Goal: Find contact information: Find contact information

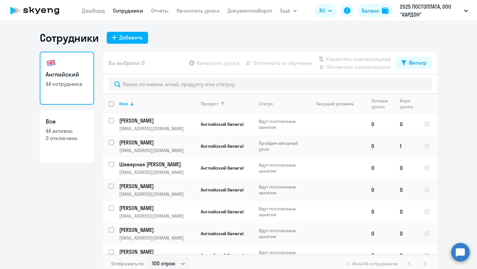
select select "100"
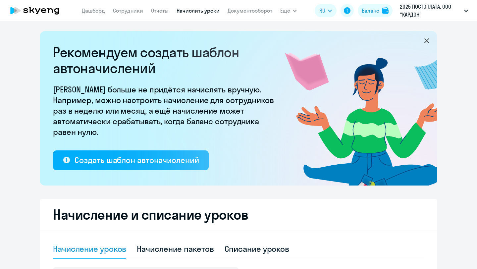
select select "10"
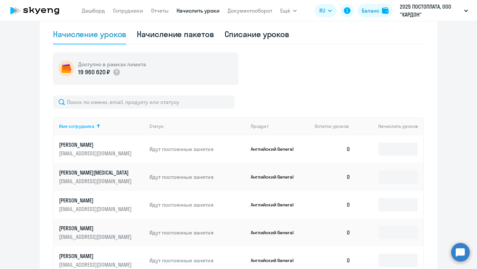
scroll to position [222, 0]
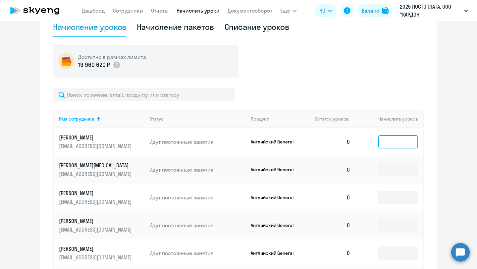
click at [394, 142] on input at bounding box center [398, 141] width 40 height 13
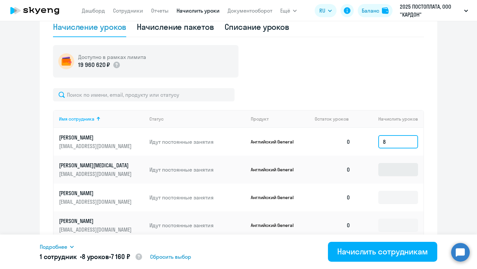
type input "8"
click at [390, 169] on input at bounding box center [398, 169] width 40 height 13
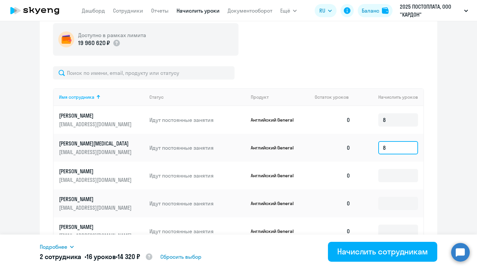
scroll to position [253, 0]
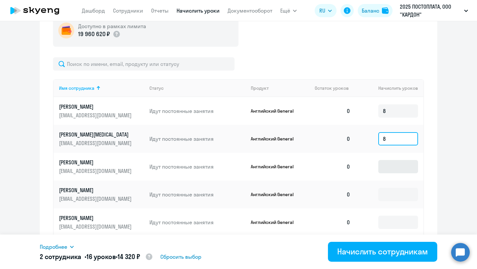
type input "8"
click at [390, 169] on input at bounding box center [398, 166] width 40 height 13
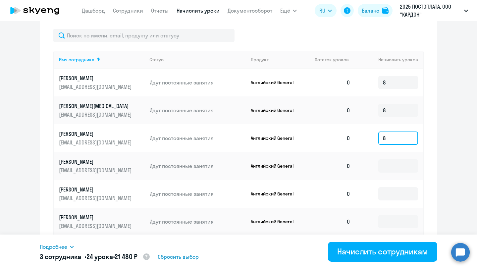
scroll to position [282, 0]
type input "8"
click at [389, 174] on td at bounding box center [390, 165] width 68 height 28
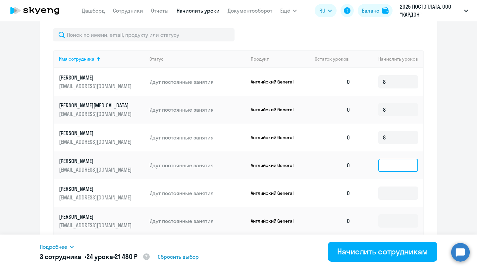
click at [389, 170] on input at bounding box center [398, 165] width 40 height 13
type input "8"
click at [392, 189] on input at bounding box center [398, 192] width 40 height 13
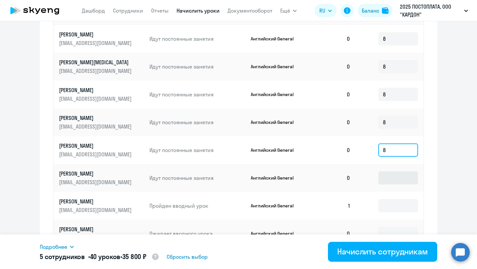
type input "8"
click at [392, 180] on input at bounding box center [398, 177] width 40 height 13
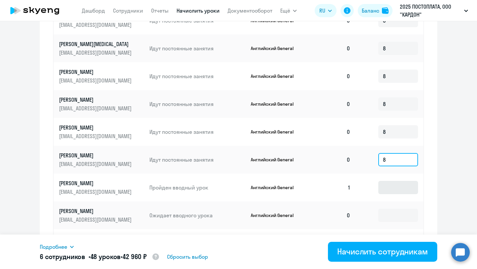
type input "8"
click at [392, 188] on input at bounding box center [398, 187] width 40 height 13
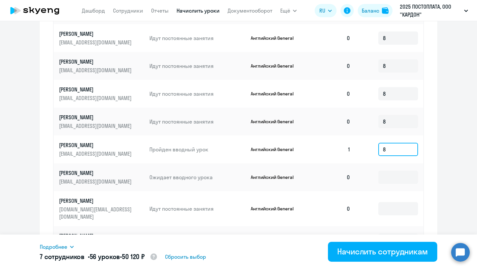
scroll to position [382, 0]
type input "8"
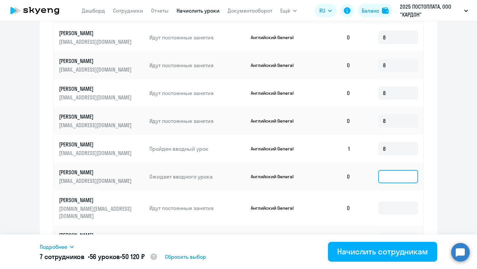
click at [391, 176] on input at bounding box center [398, 176] width 40 height 13
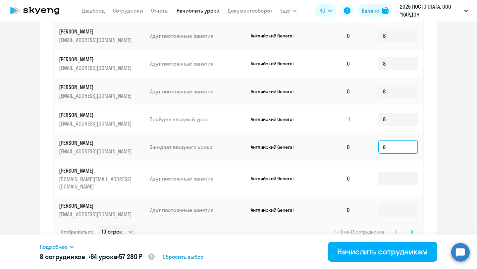
scroll to position [413, 0]
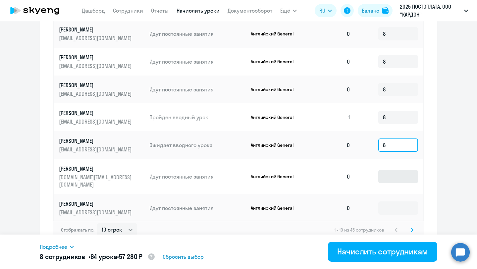
type input "8"
click at [391, 173] on input at bounding box center [398, 176] width 40 height 13
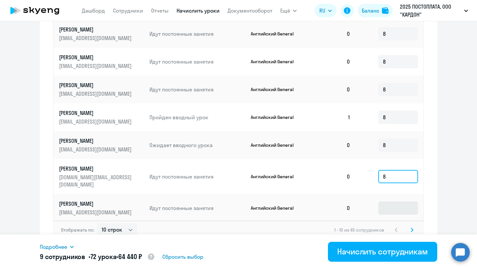
type input "8"
click at [391, 201] on input at bounding box center [398, 207] width 40 height 13
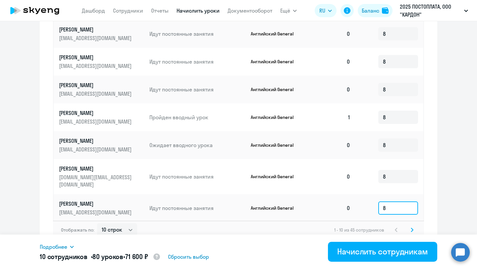
type input "8"
click at [414, 226] on svg-icon at bounding box center [412, 230] width 8 height 8
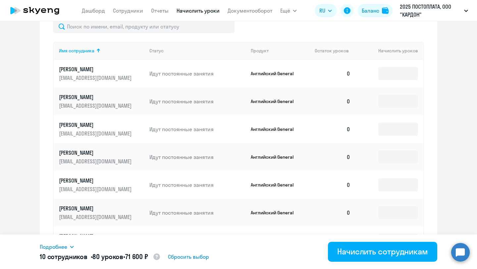
scroll to position [179, 0]
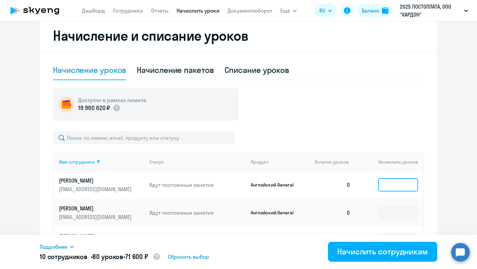
click at [386, 183] on input at bounding box center [398, 184] width 40 height 13
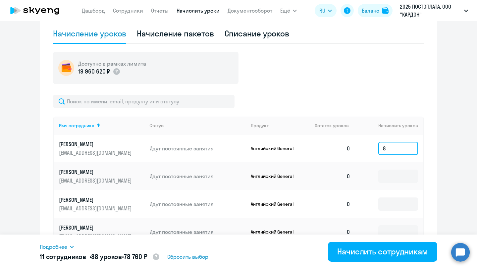
scroll to position [220, 0]
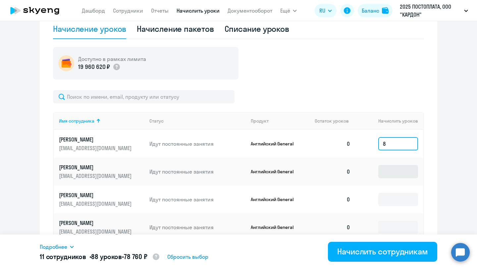
type input "8"
click at [388, 172] on input at bounding box center [398, 171] width 40 height 13
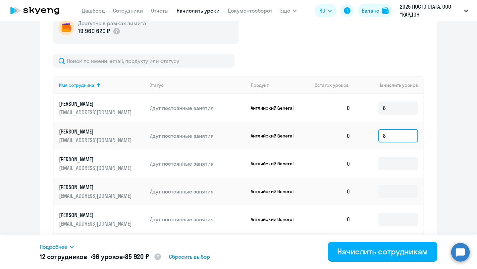
scroll to position [257, 0]
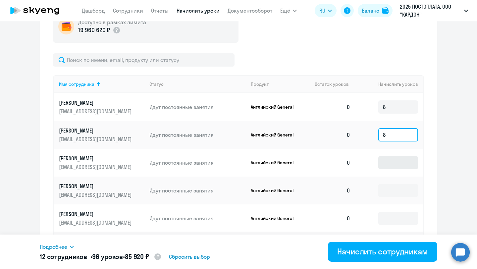
type input "8"
click at [388, 166] on input at bounding box center [398, 162] width 40 height 13
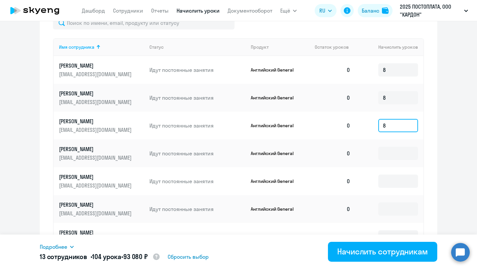
scroll to position [294, 0]
type input "8"
click at [389, 149] on input at bounding box center [398, 152] width 40 height 13
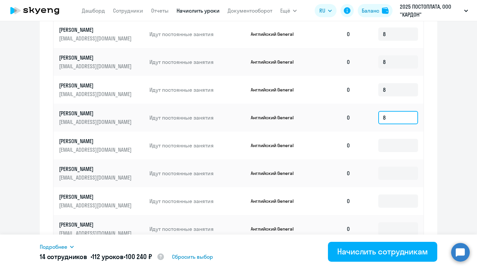
scroll to position [331, 0]
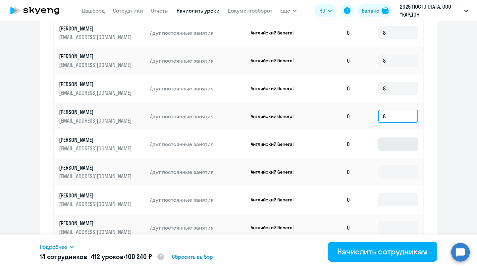
type input "8"
click at [391, 143] on input at bounding box center [398, 143] width 40 height 13
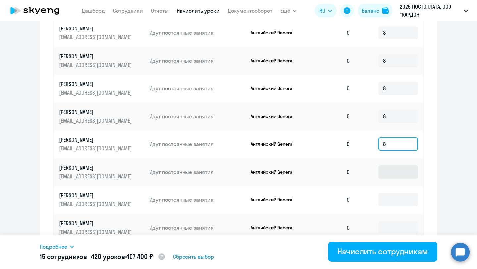
type input "8"
click at [388, 171] on input at bounding box center [398, 171] width 40 height 13
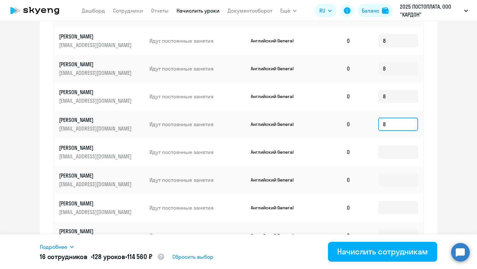
scroll to position [381, 0]
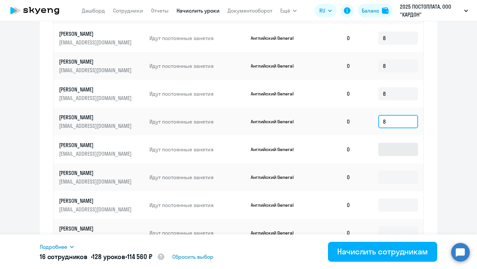
type input "8"
click at [387, 146] on input at bounding box center [398, 149] width 40 height 13
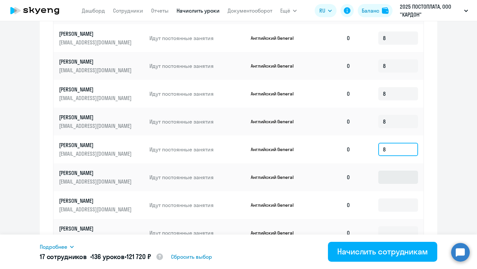
type input "8"
click at [389, 175] on input at bounding box center [398, 177] width 40 height 13
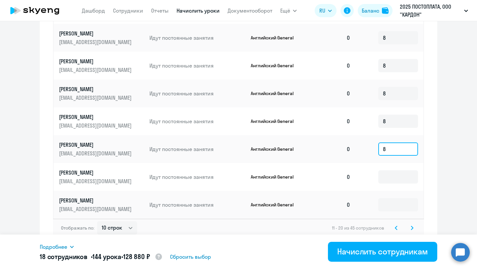
scroll to position [415, 0]
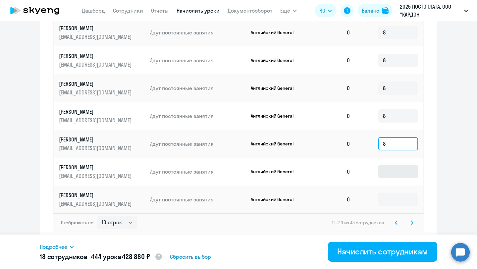
type input "8"
click at [389, 172] on input at bounding box center [398, 171] width 40 height 13
type input "8"
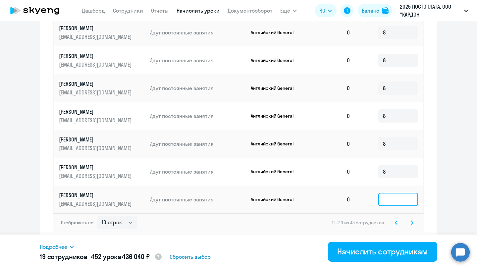
click at [390, 204] on input at bounding box center [398, 199] width 40 height 13
type input "8"
click at [412, 224] on icon at bounding box center [412, 222] width 3 height 5
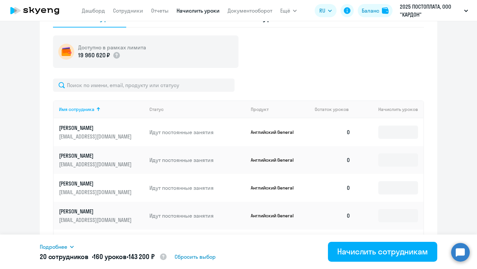
scroll to position [230, 0]
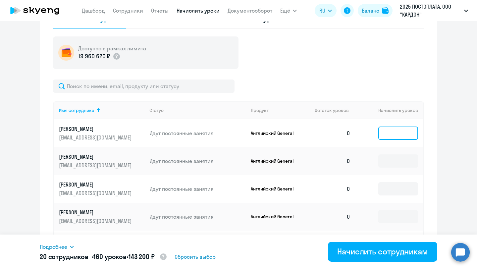
click at [388, 134] on input at bounding box center [398, 132] width 40 height 13
type input "8"
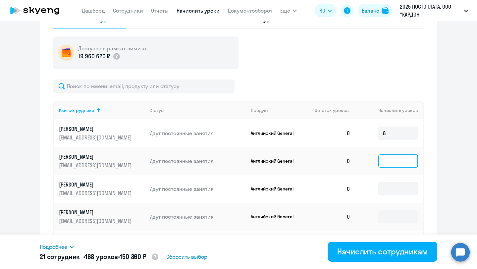
click at [388, 165] on input at bounding box center [398, 160] width 40 height 13
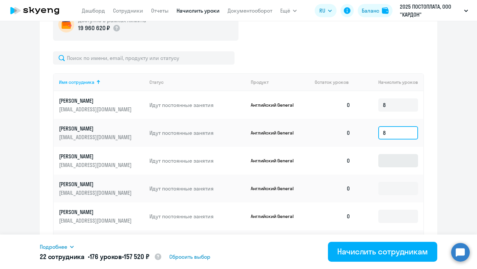
type input "8"
click at [388, 164] on input at bounding box center [398, 160] width 40 height 13
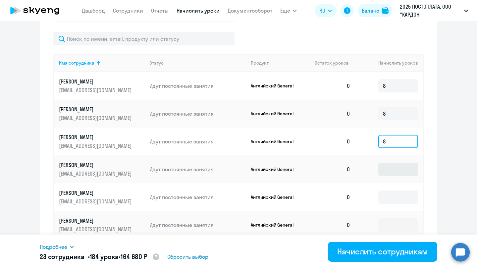
type input "8"
click at [389, 168] on input at bounding box center [398, 169] width 40 height 13
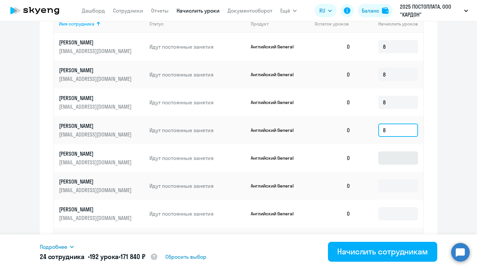
type input "8"
click at [392, 156] on input at bounding box center [398, 157] width 40 height 13
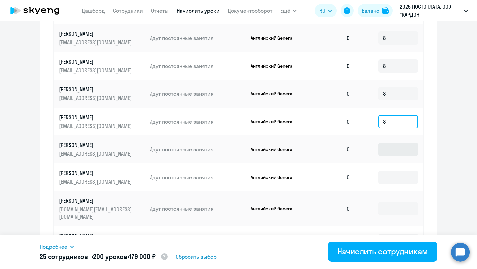
scroll to position [354, 0]
type input "8"
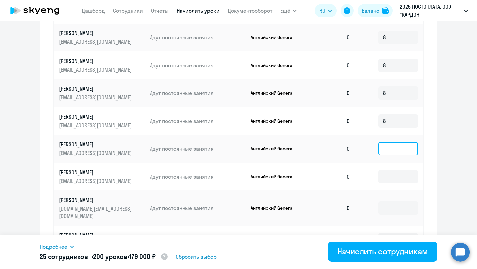
click at [396, 149] on input at bounding box center [398, 148] width 40 height 13
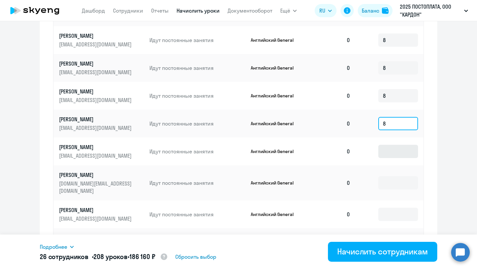
scroll to position [379, 0]
type input "8"
click at [394, 155] on input at bounding box center [398, 150] width 40 height 13
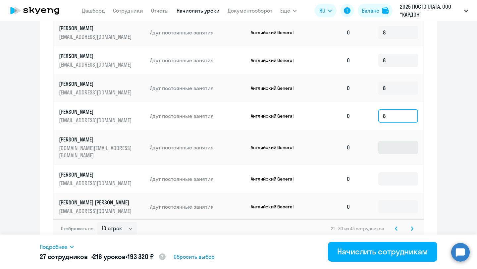
type input "8"
click at [395, 142] on input at bounding box center [398, 147] width 40 height 13
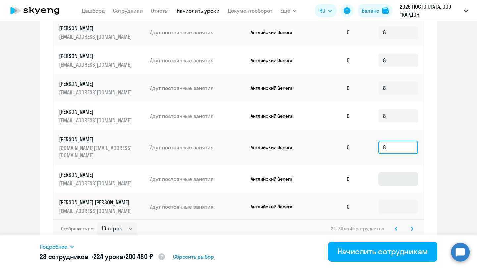
type input "8"
click at [397, 172] on input at bounding box center [398, 178] width 40 height 13
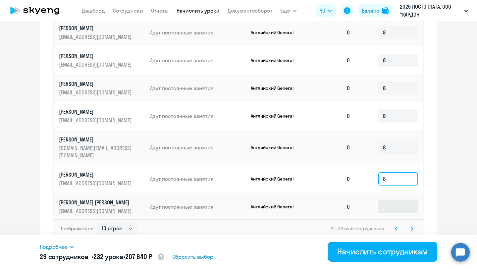
type input "8"
click at [394, 203] on input at bounding box center [398, 206] width 40 height 13
type input "8"
click at [414, 225] on svg-icon at bounding box center [412, 229] width 8 height 8
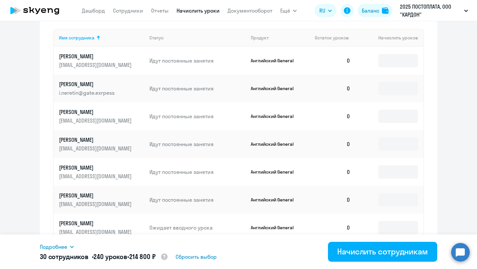
scroll to position [261, 0]
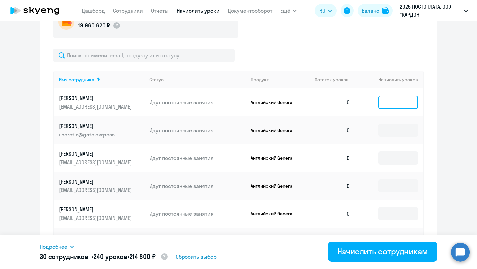
click at [387, 101] on input at bounding box center [398, 102] width 40 height 13
type input "8"
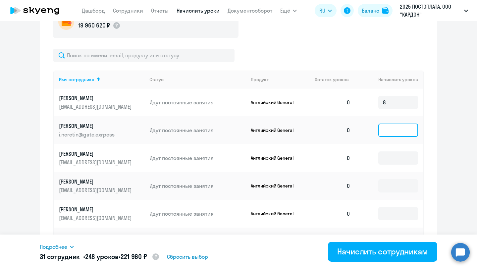
click at [388, 131] on input at bounding box center [398, 130] width 40 height 13
type input "8"
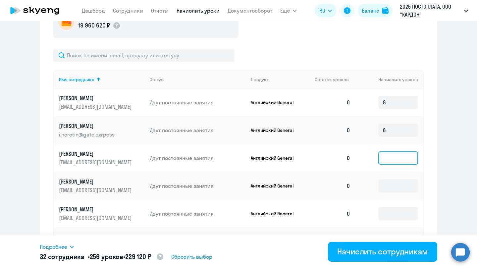
click at [391, 154] on input at bounding box center [398, 157] width 40 height 13
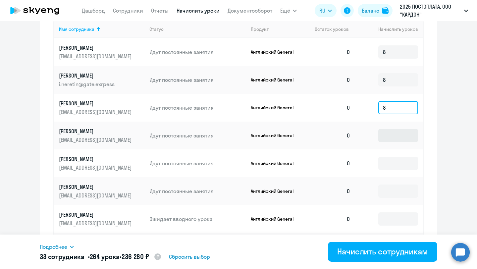
type input "8"
click at [392, 135] on input at bounding box center [398, 135] width 40 height 13
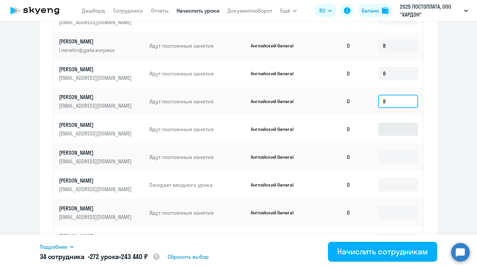
scroll to position [346, 0]
type input "8"
click at [392, 131] on input at bounding box center [398, 128] width 40 height 13
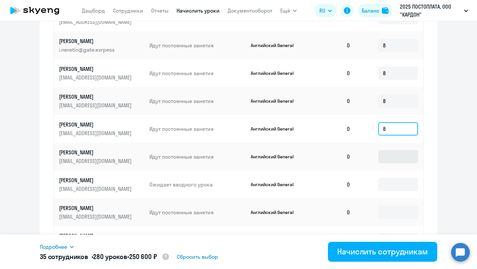
type input "8"
click at [393, 161] on input at bounding box center [398, 156] width 40 height 13
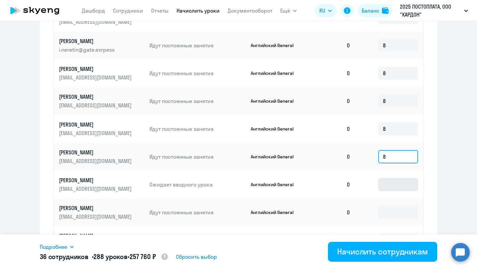
type input "8"
click at [390, 188] on input at bounding box center [398, 184] width 40 height 13
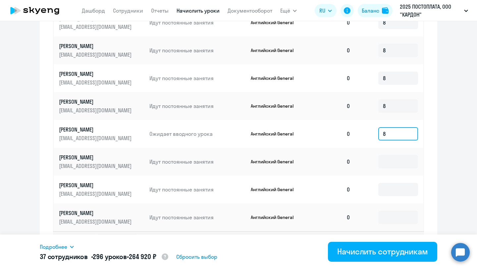
scroll to position [398, 0]
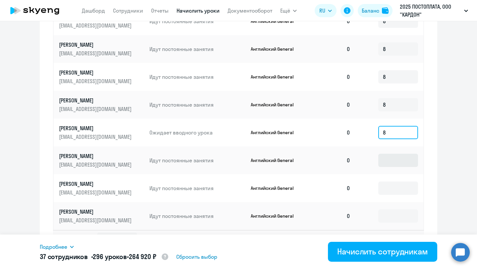
type input "8"
click at [391, 160] on input at bounding box center [398, 160] width 40 height 13
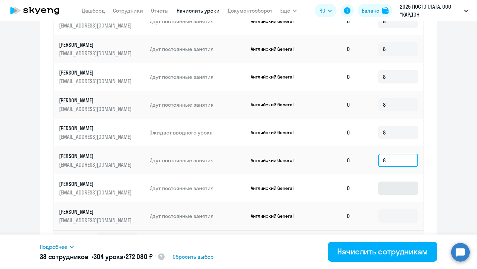
type input "8"
click at [387, 192] on input at bounding box center [398, 187] width 40 height 13
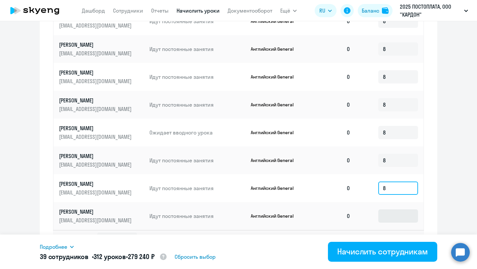
type input "8"
click at [389, 216] on input at bounding box center [398, 215] width 40 height 13
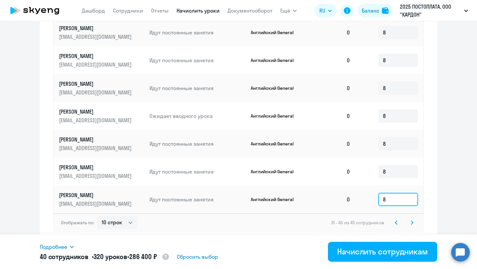
type input "8"
click at [411, 222] on icon at bounding box center [412, 222] width 3 height 5
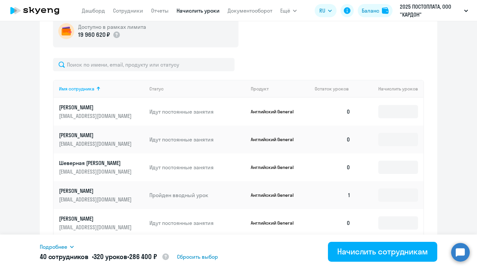
scroll to position [253, 0]
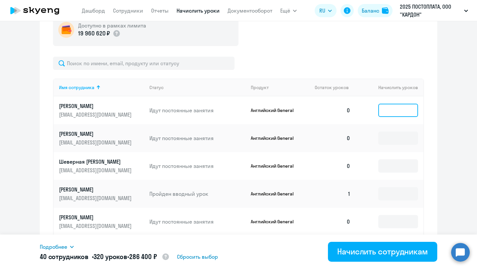
click at [390, 107] on input at bounding box center [398, 110] width 40 height 13
type input "8"
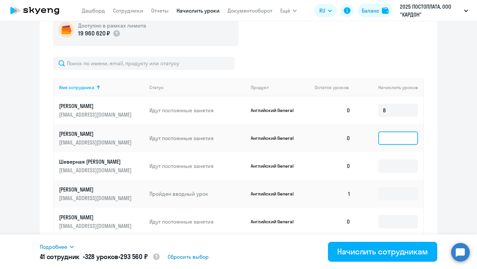
click at [390, 135] on input at bounding box center [398, 137] width 40 height 13
type input "8"
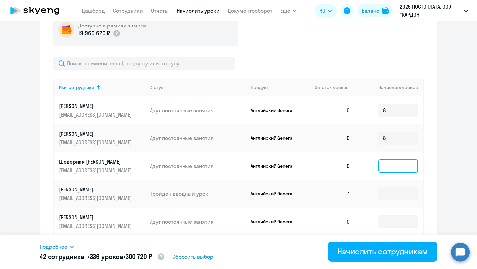
click at [391, 164] on input at bounding box center [398, 165] width 40 height 13
type input "8"
click at [391, 198] on input at bounding box center [398, 193] width 40 height 13
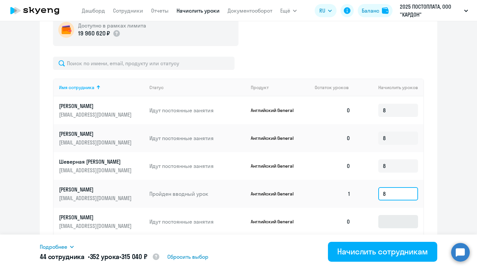
type input "8"
click at [392, 221] on input at bounding box center [398, 221] width 40 height 13
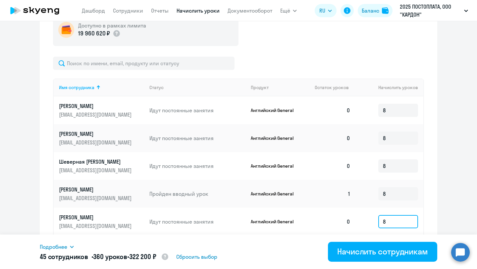
scroll to position [275, 0]
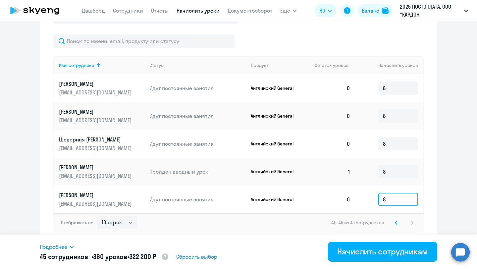
type input "8"
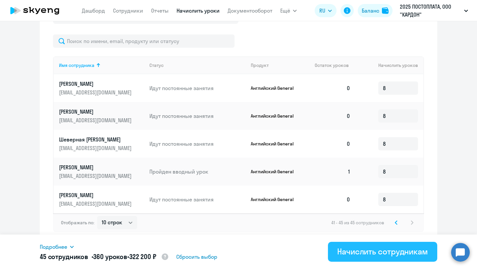
click at [364, 253] on div "Начислить сотрудникам" at bounding box center [382, 251] width 91 height 11
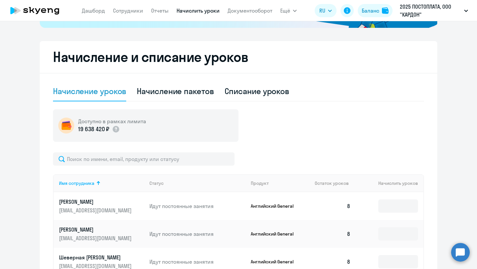
scroll to position [145, 0]
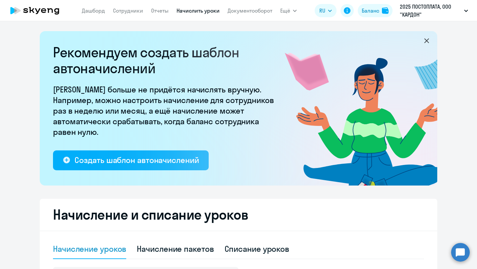
select select "10"
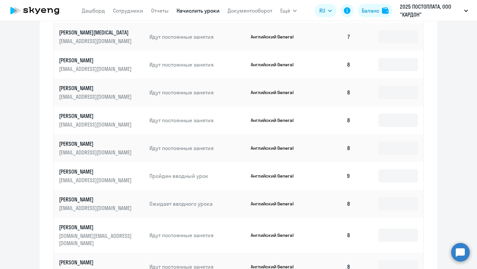
scroll to position [349, 0]
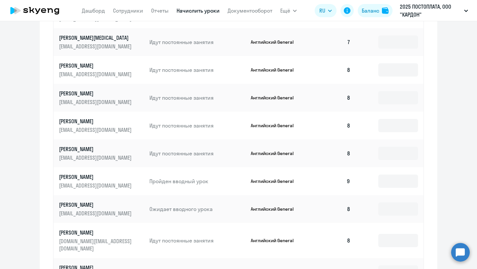
click at [299, 174] on td "Английский General" at bounding box center [277, 181] width 64 height 28
click at [79, 175] on p "[PERSON_NAME]" at bounding box center [96, 176] width 74 height 7
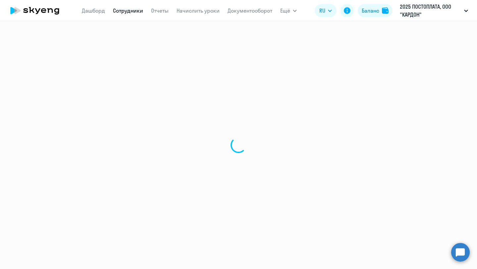
select select "english"
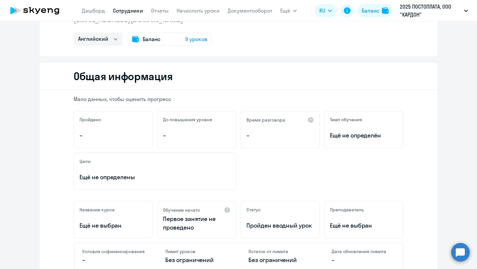
scroll to position [8, 0]
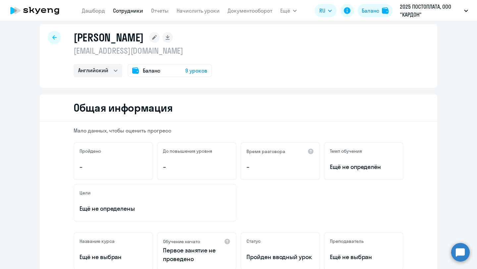
click at [203, 71] on span "9 уроков" at bounding box center [196, 71] width 22 height 8
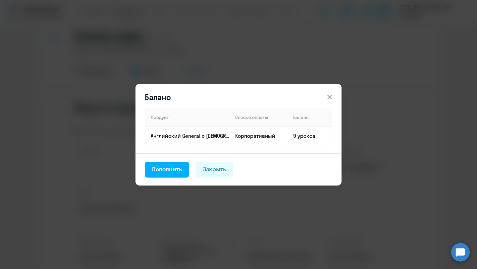
click at [328, 100] on icon at bounding box center [329, 97] width 8 height 8
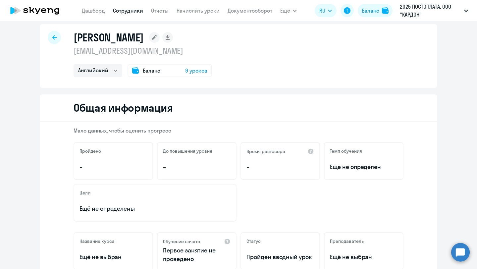
drag, startPoint x: 168, startPoint y: 52, endPoint x: 74, endPoint y: 51, distance: 94.4
click at [74, 51] on p "[EMAIL_ADDRESS][DOMAIN_NAME]" at bounding box center [143, 50] width 138 height 11
copy p "[EMAIL_ADDRESS][DOMAIN_NAME]"
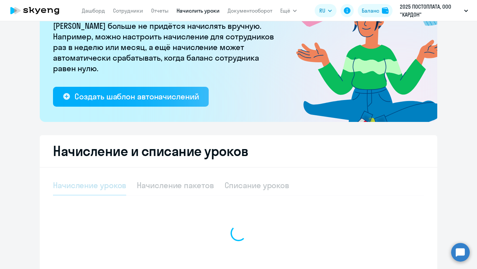
select select "10"
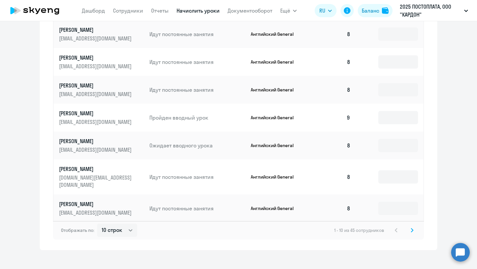
scroll to position [415, 0]
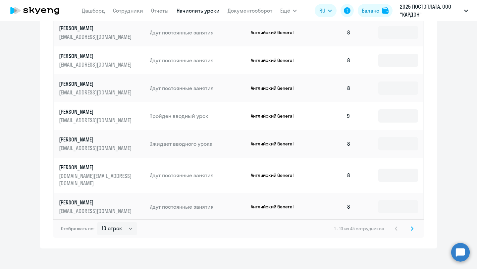
click at [413, 225] on svg-icon at bounding box center [412, 229] width 8 height 8
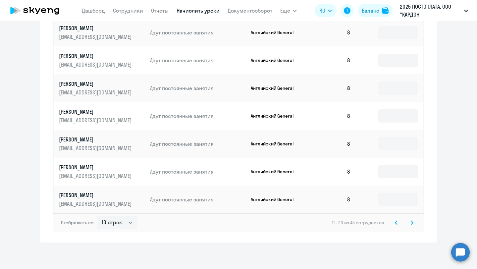
click at [394, 224] on svg-icon at bounding box center [396, 223] width 8 height 8
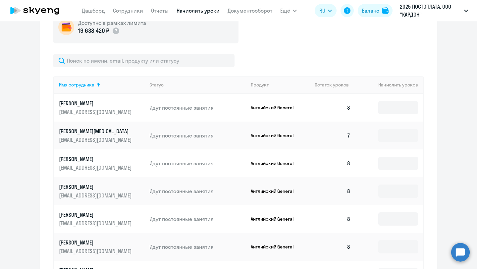
scroll to position [251, 0]
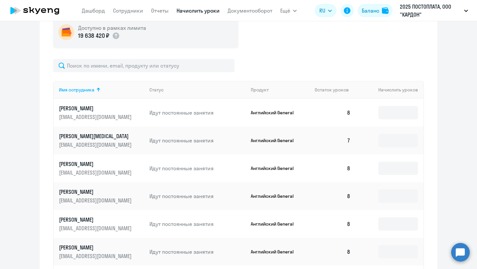
click at [104, 132] on p "[PERSON_NAME][MEDICAL_DATA]" at bounding box center [96, 135] width 74 height 7
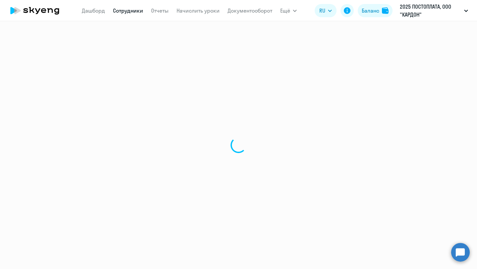
select select "english"
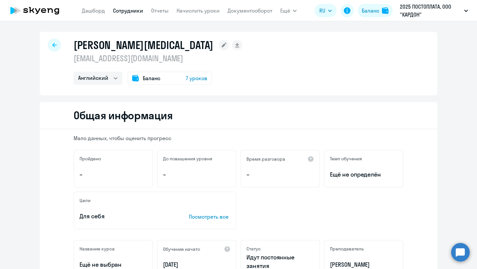
drag, startPoint x: 152, startPoint y: 60, endPoint x: 59, endPoint y: 59, distance: 93.1
click at [59, 59] on div "[PERSON_NAME][MEDICAL_DATA] [EMAIL_ADDRESS][DOMAIN_NAME] Английский Баланс 7 ур…" at bounding box center [238, 64] width 397 height 64
click at [176, 49] on div "[PERSON_NAME][MEDICAL_DATA]" at bounding box center [158, 44] width 169 height 13
drag, startPoint x: 147, startPoint y: 60, endPoint x: 74, endPoint y: 56, distance: 73.6
click at [74, 56] on p "[EMAIL_ADDRESS][DOMAIN_NAME]" at bounding box center [158, 58] width 169 height 11
